Goal: Transaction & Acquisition: Purchase product/service

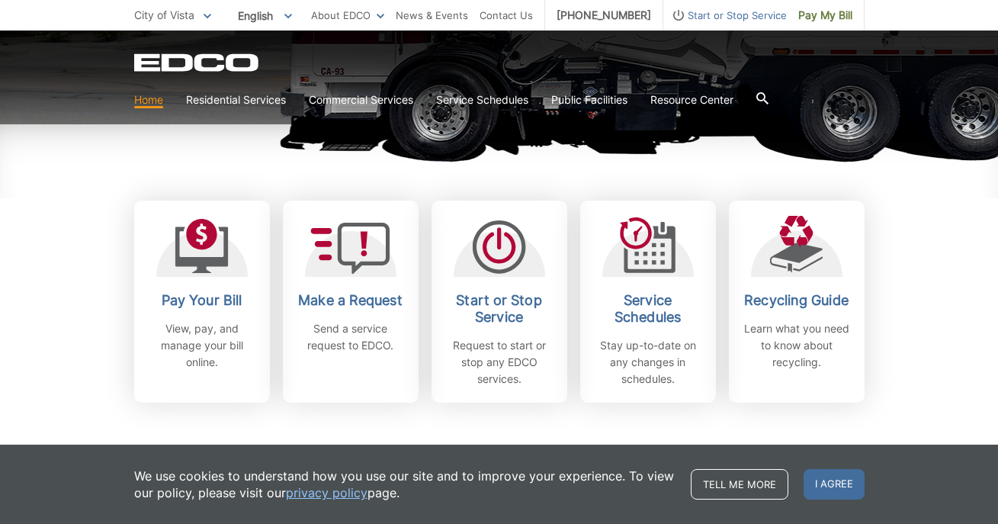
scroll to position [365, 0]
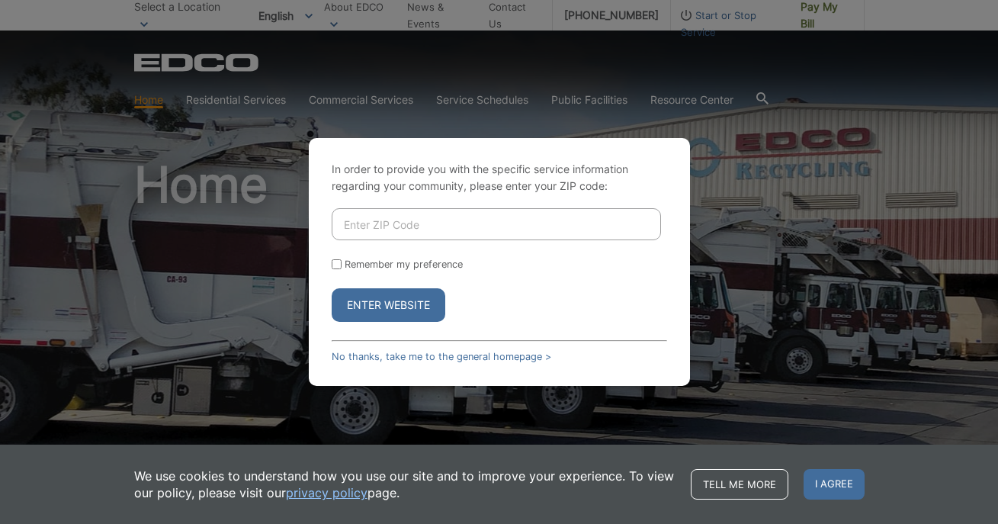
click at [393, 223] on input "Enter ZIP Code" at bounding box center [496, 224] width 329 height 32
type input "92081"
click at [384, 304] on button "Enter Website" at bounding box center [389, 305] width 114 height 34
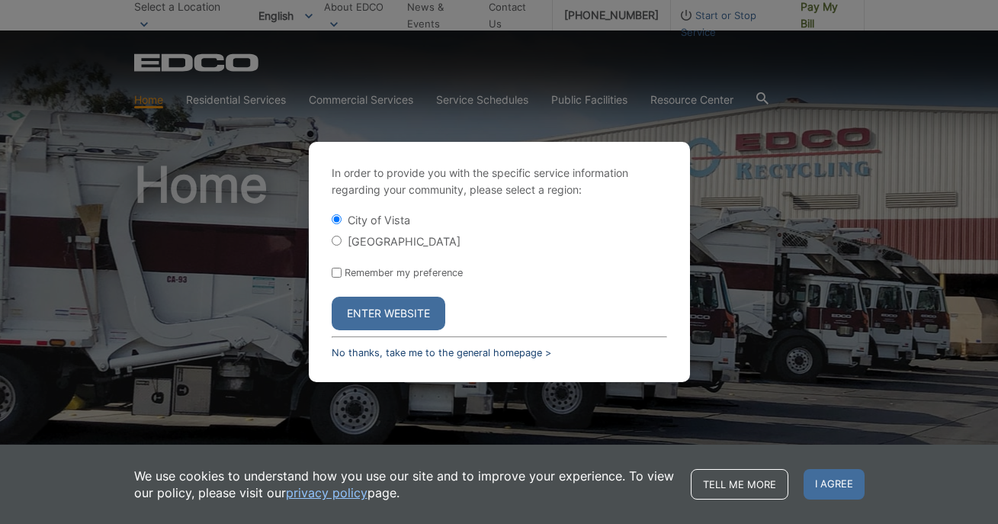
click at [374, 352] on link "No thanks, take me to the general homepage >" at bounding box center [442, 352] width 220 height 11
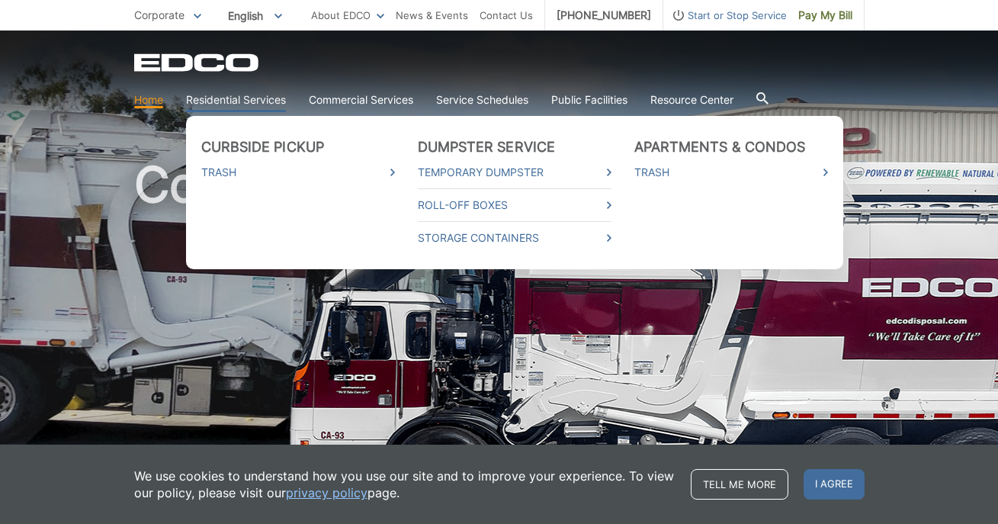
click at [258, 99] on link "Residential Services" at bounding box center [236, 99] width 100 height 17
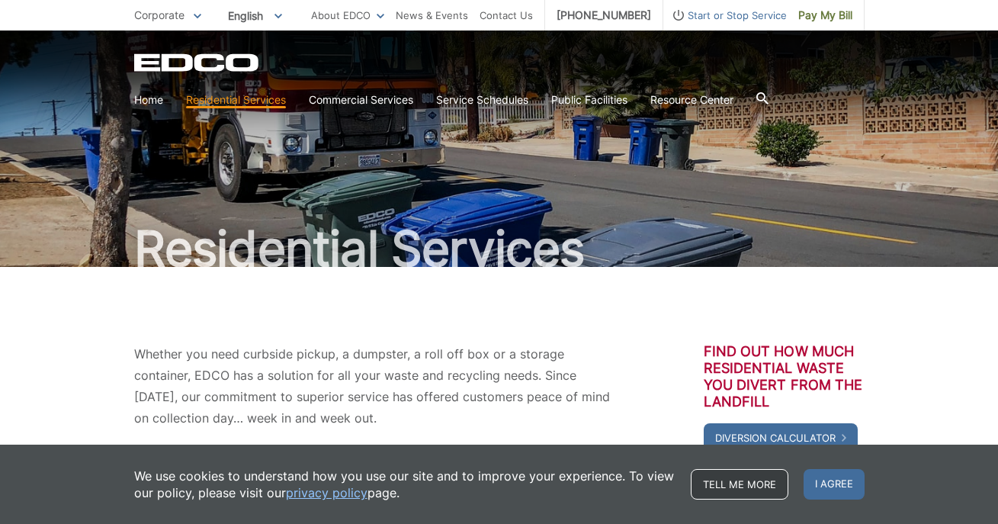
click at [727, 486] on link "Tell me more" at bounding box center [740, 484] width 98 height 30
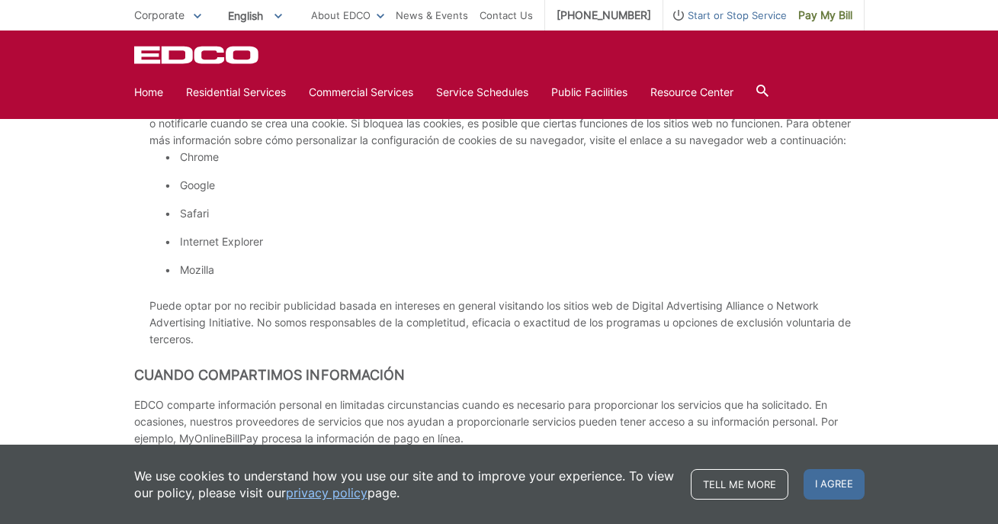
scroll to position [4510, 0]
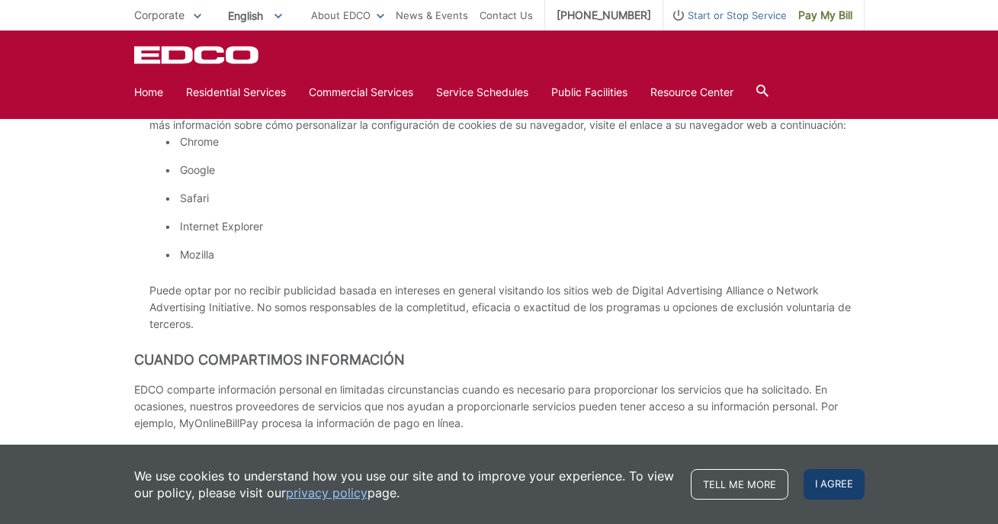
click at [833, 496] on span "I agree" at bounding box center [834, 484] width 61 height 30
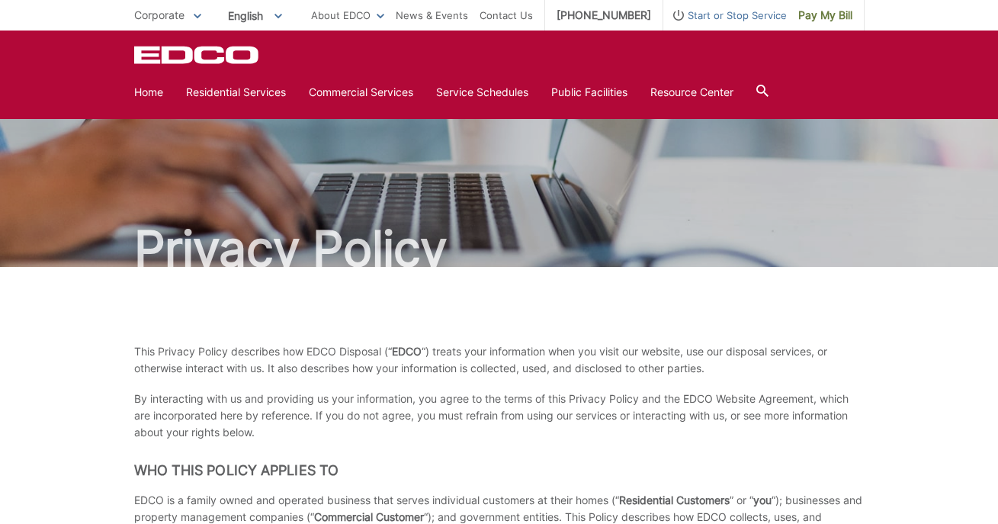
scroll to position [0, 0]
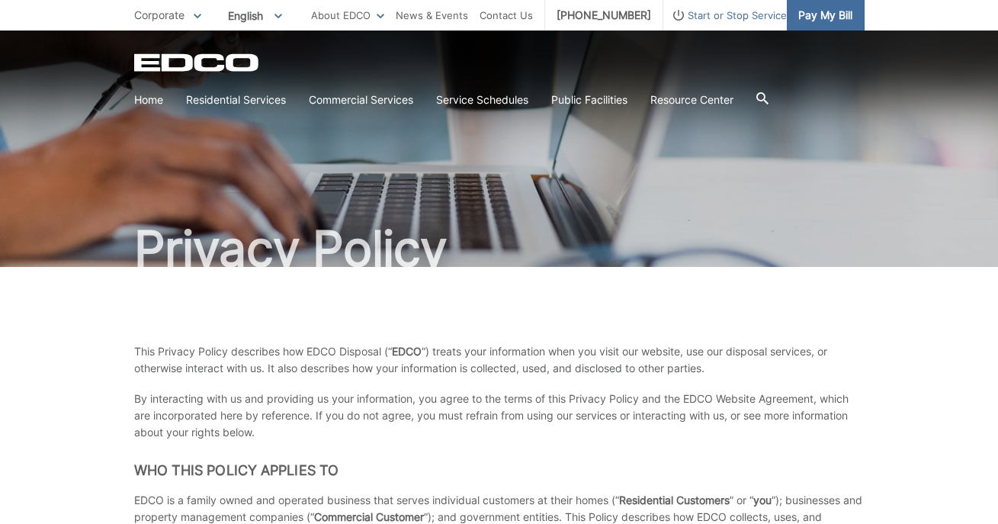
click at [820, 18] on span "Pay My Bill" at bounding box center [825, 15] width 54 height 17
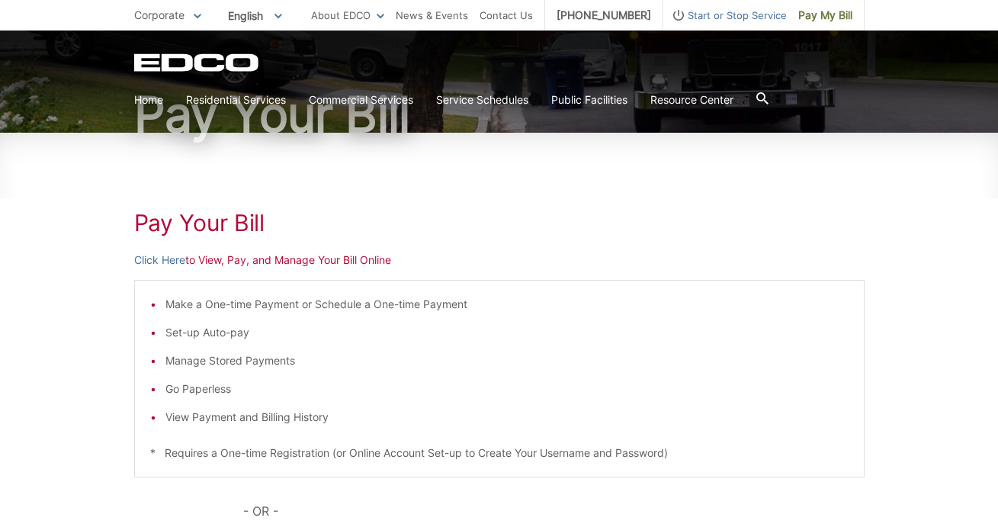
scroll to position [149, 0]
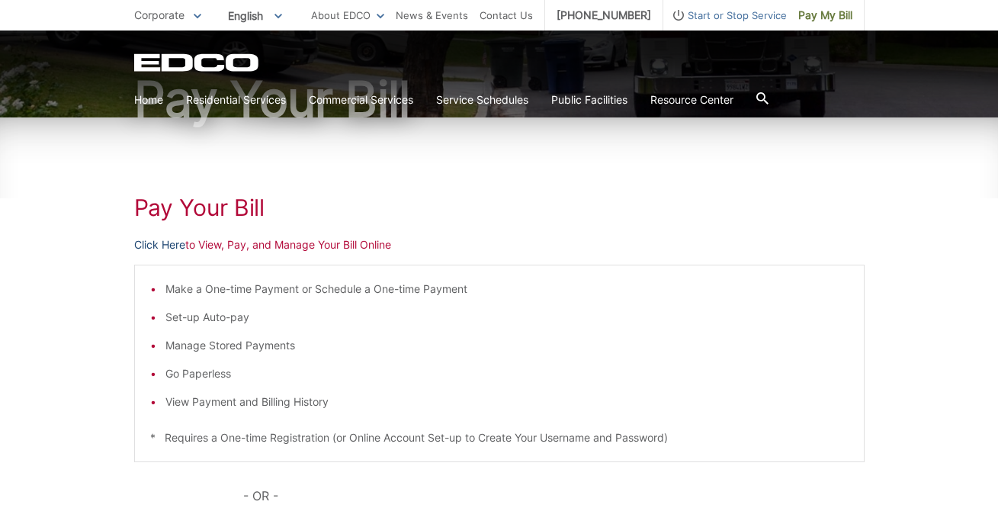
click at [171, 245] on link "Click Here" at bounding box center [159, 244] width 51 height 17
